Goal: Find specific fact: Find specific fact

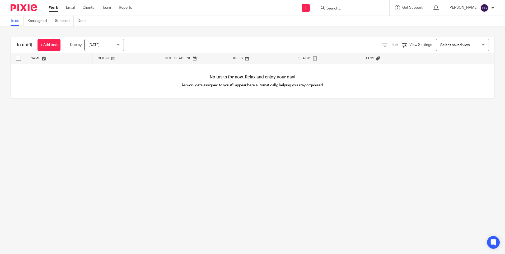
click at [335, 6] on input "Search" at bounding box center [350, 8] width 48 height 5
click at [331, 7] on input "Search" at bounding box center [350, 8] width 48 height 5
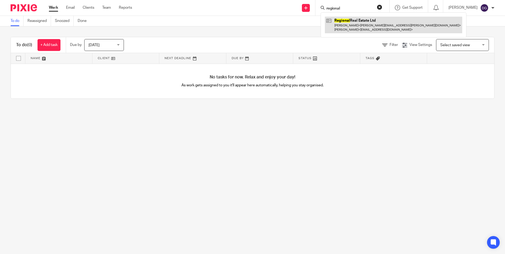
type input "regional"
click at [367, 22] on link at bounding box center [393, 25] width 137 height 16
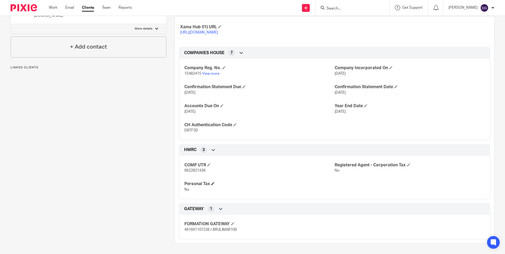
scroll to position [132, 0]
drag, startPoint x: 205, startPoint y: 175, endPoint x: 177, endPoint y: 175, distance: 28.2
click at [177, 175] on div "HMRC 3 COMP UTR 9622821436 Registered Agent - Corporation Tax No Personal Tax No" at bounding box center [334, 171] width 319 height 55
copy span "9622821436"
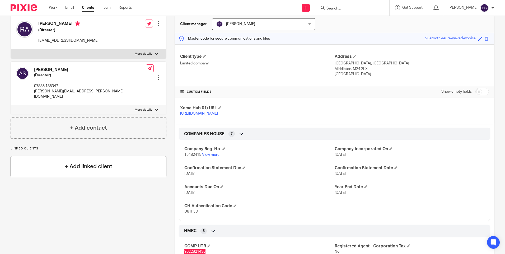
scroll to position [79, 0]
